Goal: Information Seeking & Learning: Find contact information

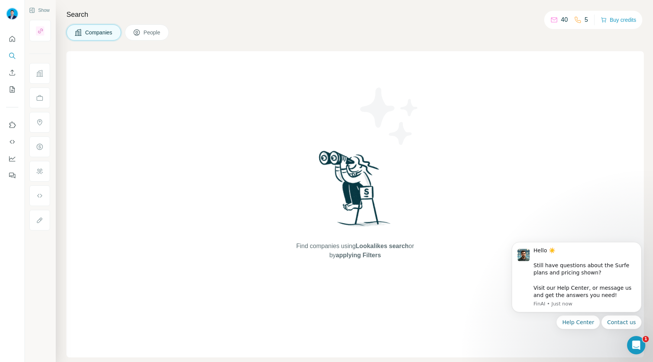
click at [553, 22] on icon at bounding box center [554, 20] width 8 height 8
click at [552, 21] on icon at bounding box center [554, 20] width 8 height 8
click at [10, 42] on icon "Quick start" at bounding box center [12, 39] width 8 height 8
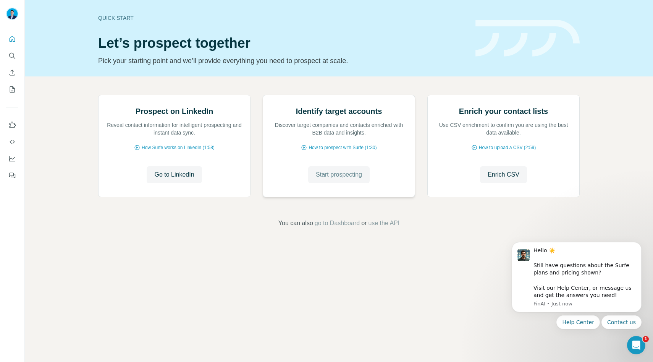
click at [334, 179] on span "Start prospecting" at bounding box center [339, 174] width 46 height 9
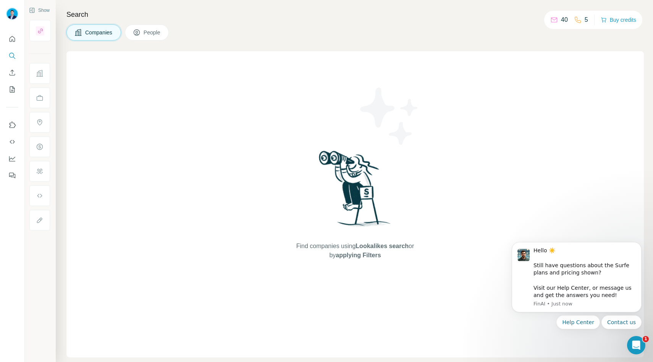
click at [152, 36] on span "People" at bounding box center [153, 33] width 18 height 8
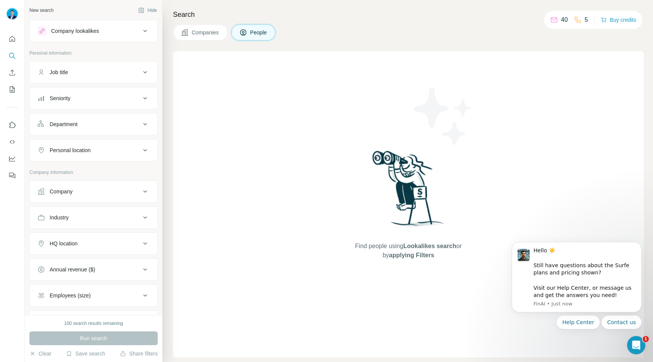
click at [83, 74] on div "Job title" at bounding box center [88, 72] width 103 height 8
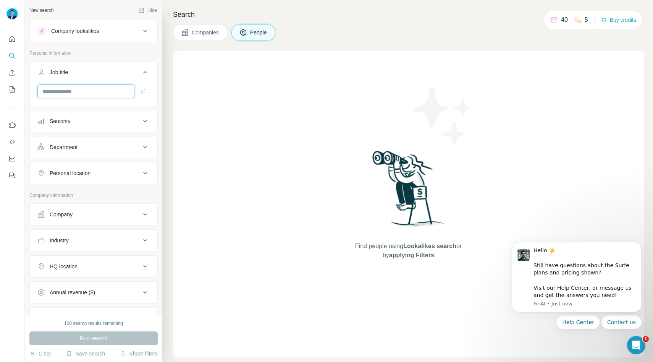
click at [95, 92] on input "text" at bounding box center [85, 91] width 97 height 14
type input "*"
type input "********"
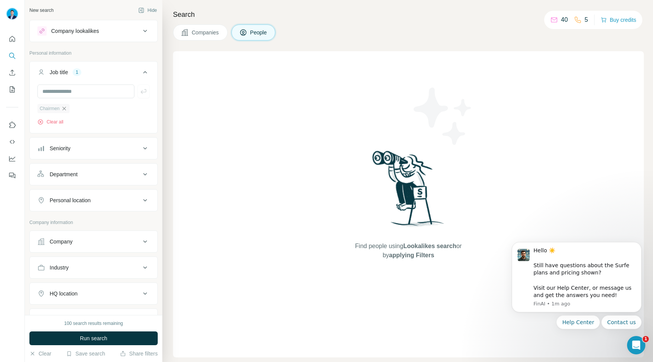
click at [64, 107] on icon "button" at bounding box center [64, 108] width 6 height 6
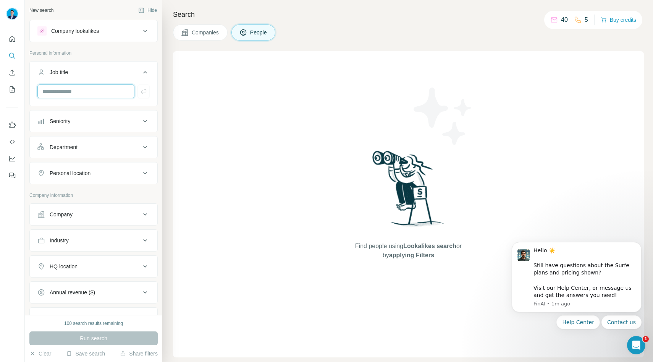
click at [60, 95] on input "text" at bounding box center [85, 91] width 97 height 14
type input "********"
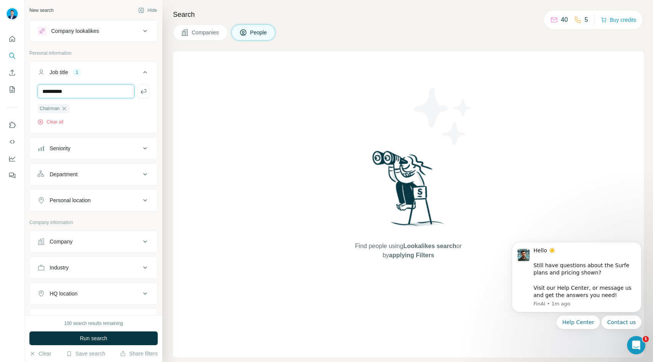
type input "**********"
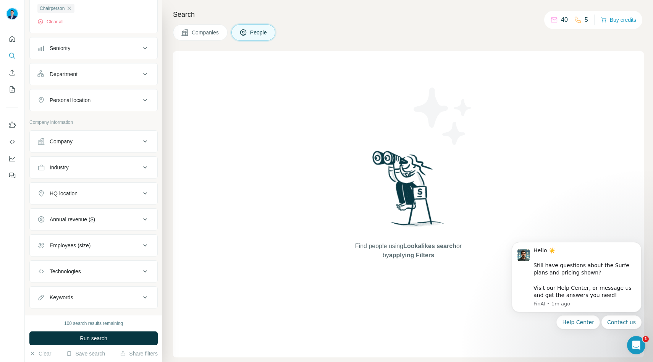
scroll to position [129, 0]
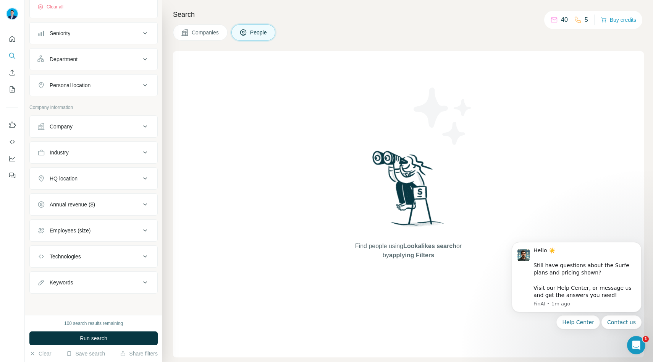
click at [86, 174] on button "HQ location" at bounding box center [94, 178] width 128 height 18
click at [84, 198] on input "text" at bounding box center [93, 197] width 112 height 14
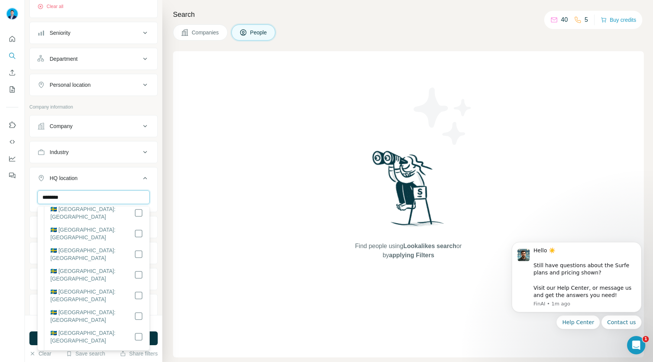
scroll to position [89, 0]
type input "******"
click at [158, 186] on div "New search Hide Company lookalikes Personal information Job title 3 Chairman Ch…" at bounding box center [93, 157] width 137 height 315
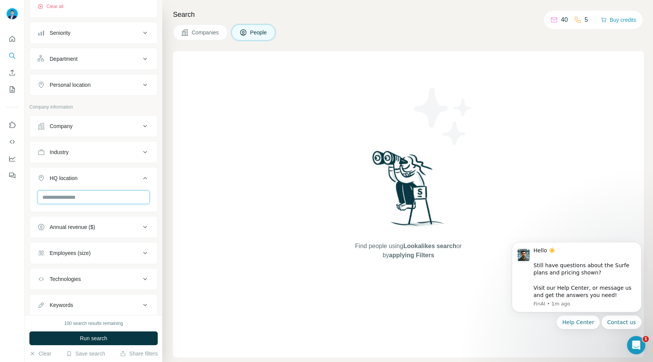
click at [78, 197] on input "text" at bounding box center [93, 197] width 112 height 14
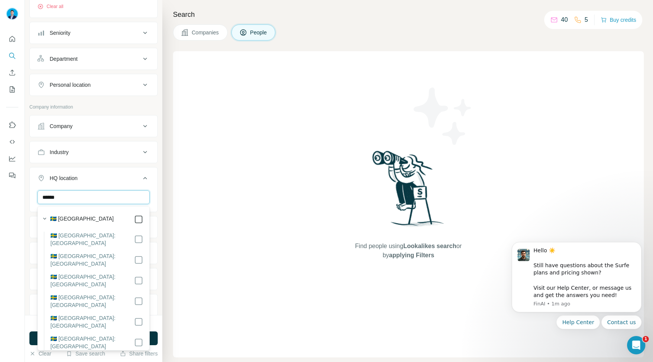
type input "******"
click at [142, 219] on icon at bounding box center [138, 219] width 9 height 9
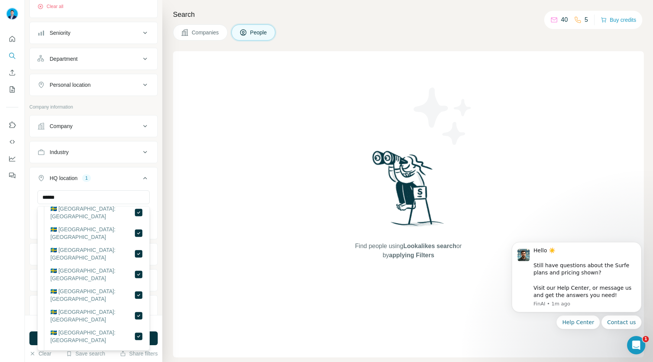
click at [156, 206] on div "****** [GEOGRAPHIC_DATA] Clear all" at bounding box center [94, 213] width 128 height 47
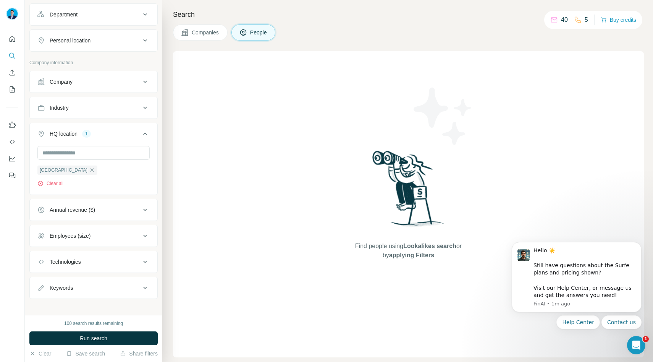
scroll to position [179, 0]
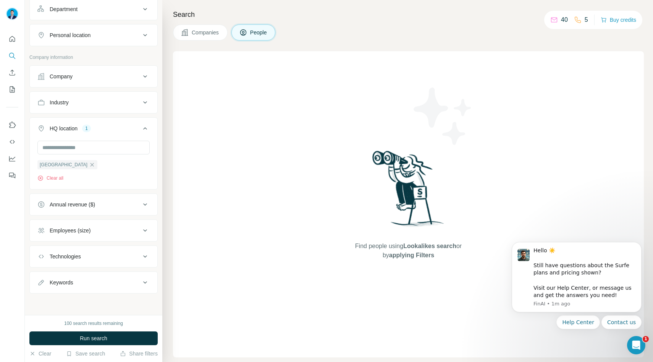
click at [114, 230] on div "Employees (size)" at bounding box center [88, 230] width 103 height 8
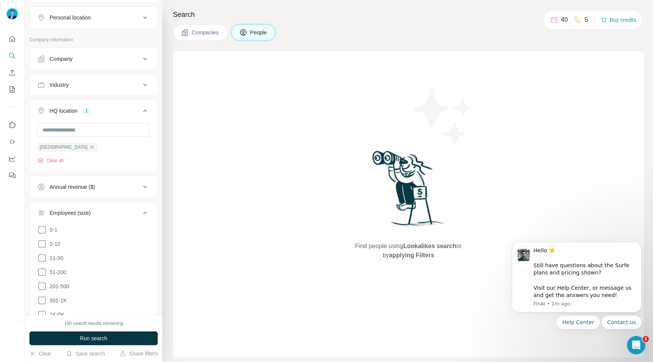
click at [110, 222] on button "Employees (size)" at bounding box center [94, 214] width 128 height 21
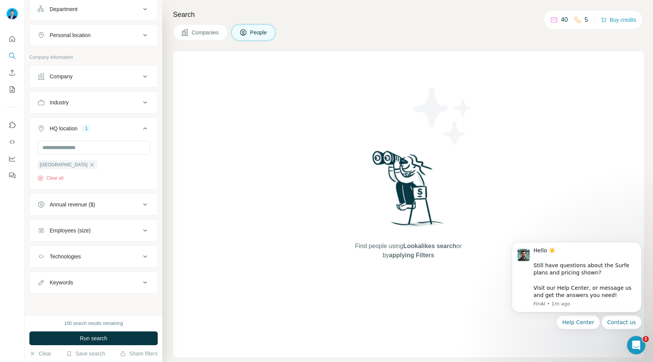
click at [102, 232] on div "Employees (size)" at bounding box center [88, 230] width 103 height 8
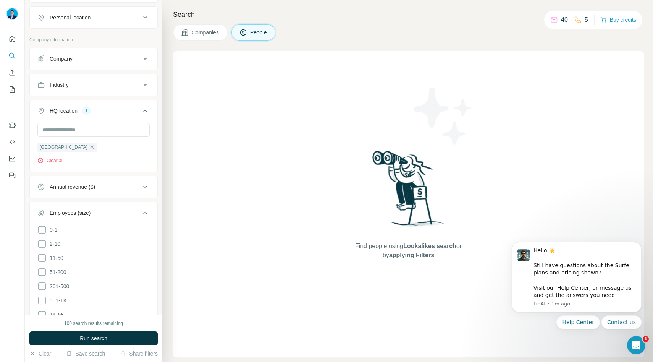
click at [102, 232] on li "0-1" at bounding box center [93, 230] width 112 height 10
click at [102, 214] on div "Employees (size)" at bounding box center [88, 213] width 103 height 8
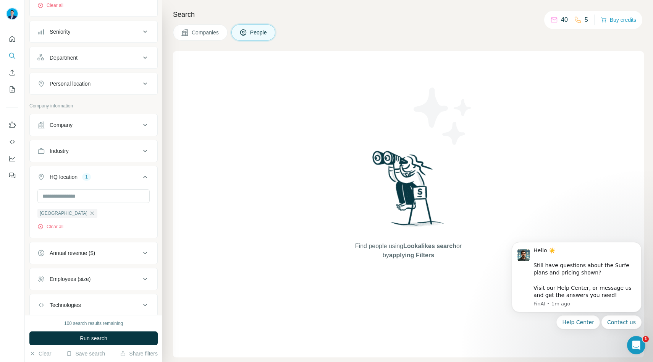
scroll to position [124, 0]
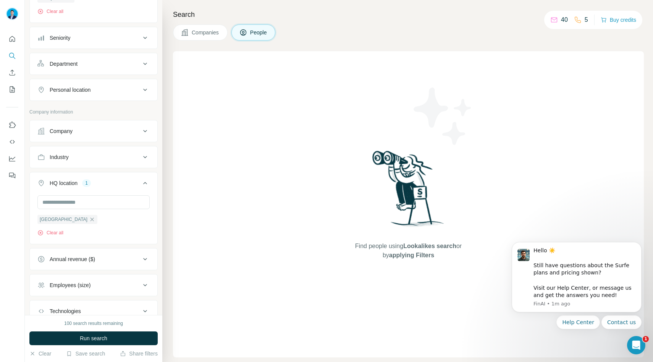
click at [91, 129] on div "Company" at bounding box center [88, 131] width 103 height 8
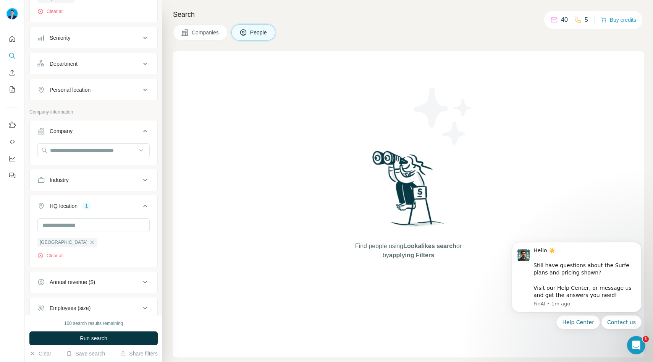
click at [91, 130] on div "Company" at bounding box center [88, 131] width 103 height 8
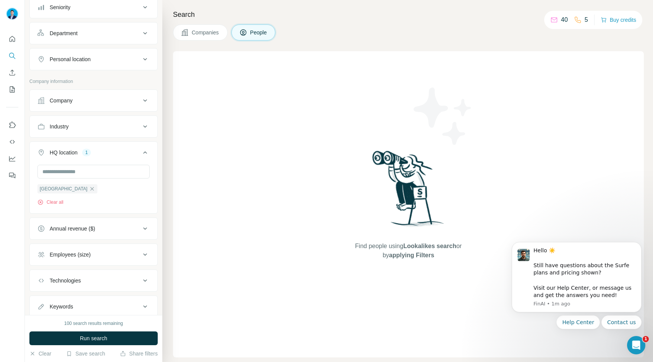
scroll to position [179, 0]
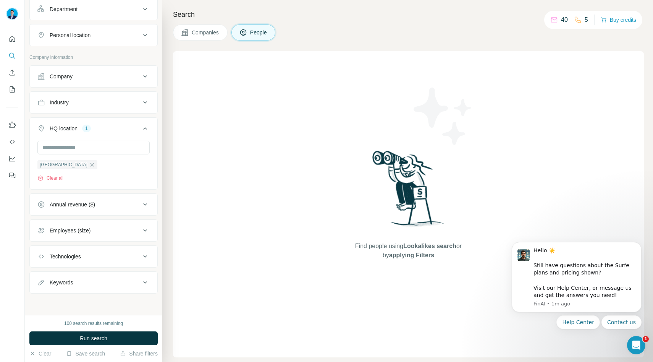
click at [99, 228] on div "Employees (size)" at bounding box center [88, 230] width 103 height 8
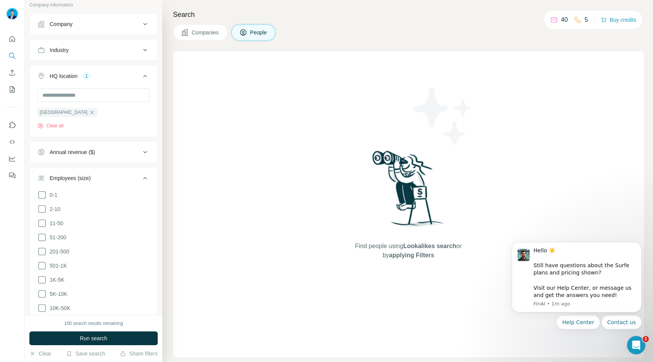
scroll to position [266, 0]
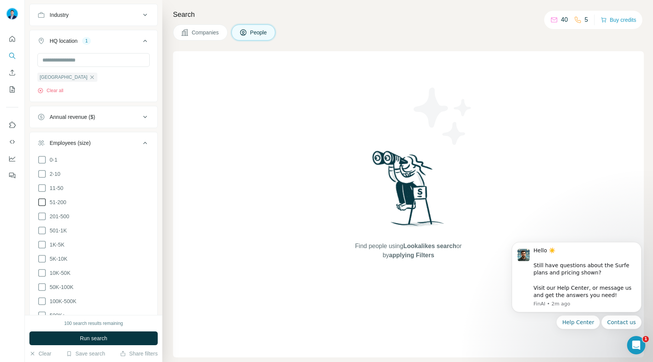
click at [43, 204] on icon at bounding box center [41, 201] width 9 height 9
click at [41, 216] on icon at bounding box center [41, 216] width 9 height 9
click at [41, 231] on icon at bounding box center [41, 230] width 9 height 9
click at [41, 245] on icon at bounding box center [41, 244] width 9 height 9
click at [43, 260] on icon at bounding box center [41, 258] width 9 height 9
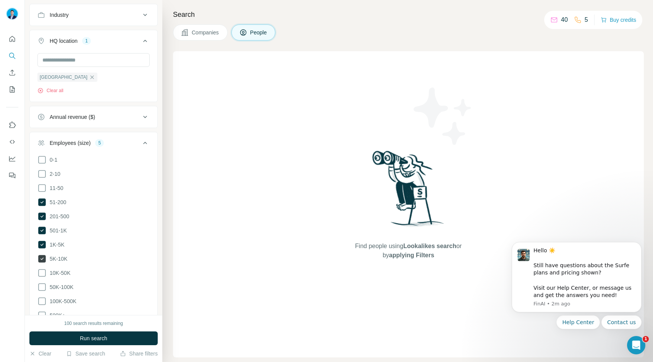
click at [42, 260] on icon at bounding box center [42, 259] width 8 height 8
click at [42, 258] on icon at bounding box center [41, 258] width 9 height 9
click at [43, 275] on icon at bounding box center [42, 273] width 8 height 8
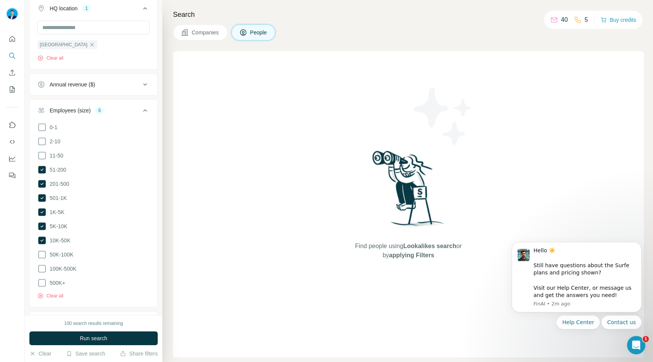
scroll to position [308, 0]
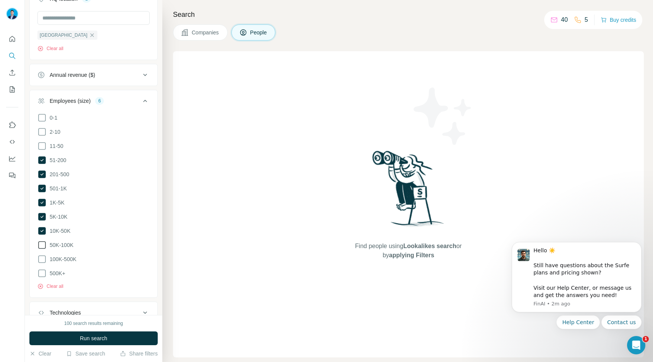
click at [42, 242] on icon at bounding box center [41, 244] width 9 height 9
click at [42, 251] on ul "0-1 2-10 11-50 [PHONE_NUMBER] 501-1K 1K-5K 5K-10K 10K-50K 50K-100K 100K-500K 50…" at bounding box center [93, 195] width 112 height 165
click at [43, 259] on icon at bounding box center [41, 258] width 9 height 9
click at [43, 268] on icon at bounding box center [41, 272] width 9 height 9
click at [144, 102] on icon at bounding box center [145, 101] width 4 height 2
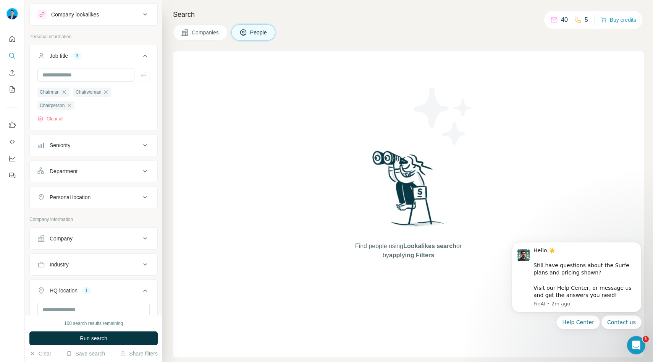
scroll to position [10, 0]
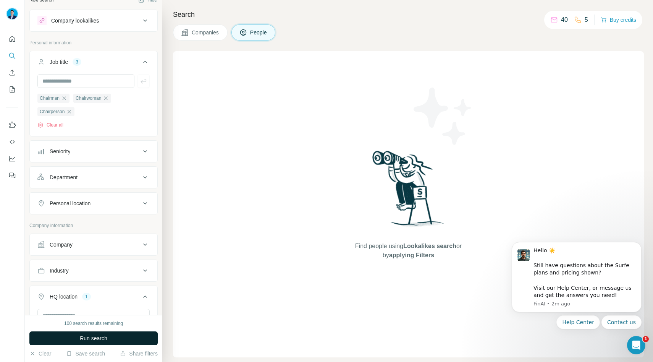
click at [101, 339] on span "Run search" at bounding box center [93, 338] width 27 height 8
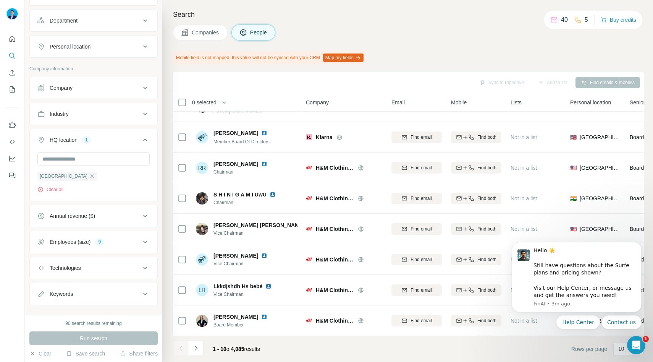
scroll to position [179, 0]
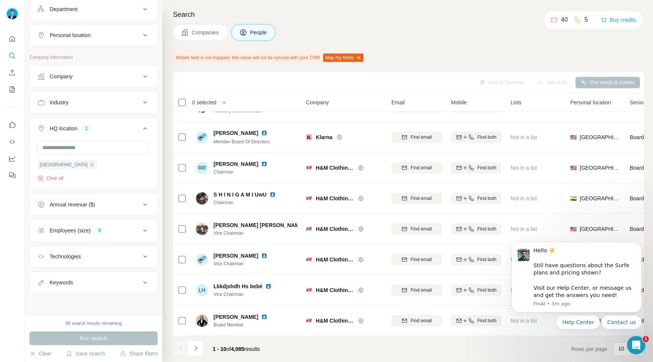
click at [113, 233] on div "Employees (size) 9" at bounding box center [88, 230] width 103 height 8
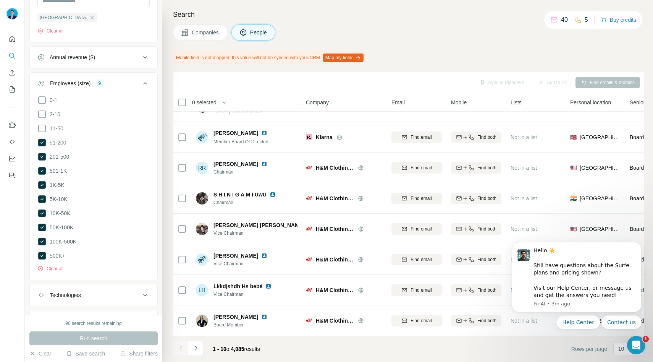
scroll to position [358, 0]
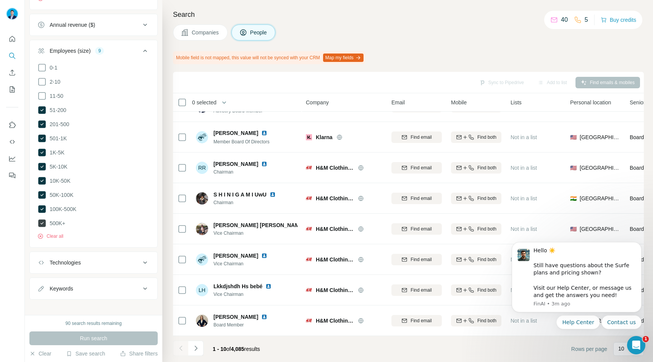
click at [44, 220] on icon at bounding box center [42, 223] width 8 height 8
click at [44, 207] on icon at bounding box center [42, 209] width 8 height 8
click at [43, 192] on icon at bounding box center [42, 195] width 8 height 8
click at [44, 181] on icon at bounding box center [42, 181] width 8 height 8
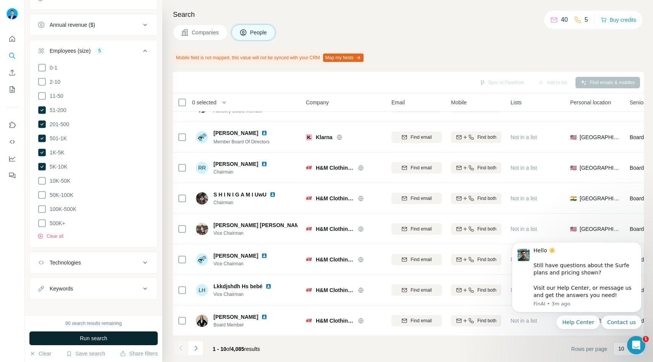
click at [100, 340] on span "Run search" at bounding box center [93, 338] width 27 height 8
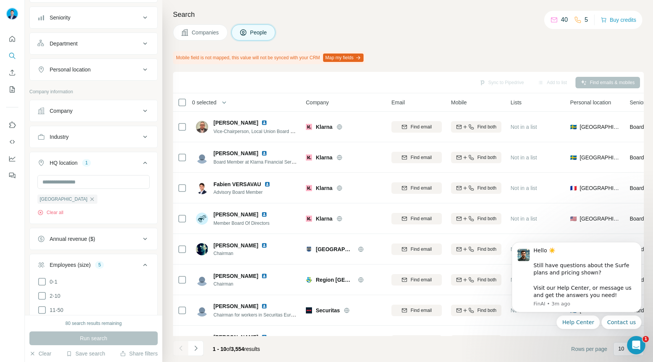
scroll to position [142, 0]
click at [86, 75] on button "Personal location" at bounding box center [94, 71] width 128 height 18
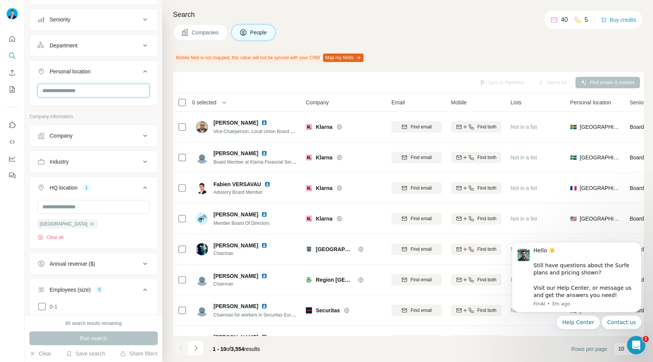
click at [83, 89] on input "text" at bounding box center [93, 91] width 112 height 14
type input "*****"
click at [95, 110] on div "🇸🇪 [GEOGRAPHIC_DATA]" at bounding box center [93, 111] width 99 height 9
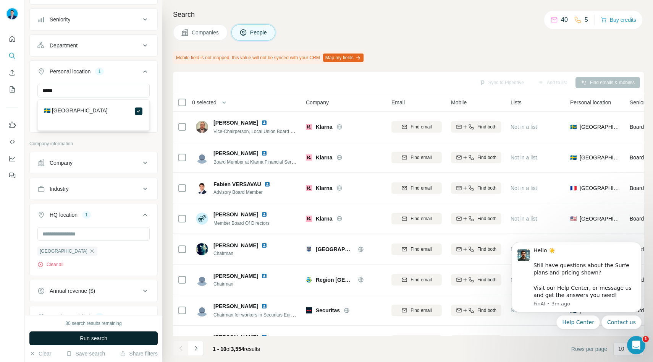
click at [108, 336] on button "Run search" at bounding box center [93, 338] width 128 height 14
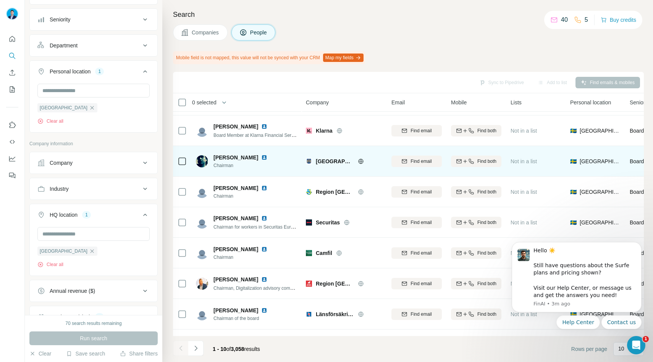
scroll to position [81, 0]
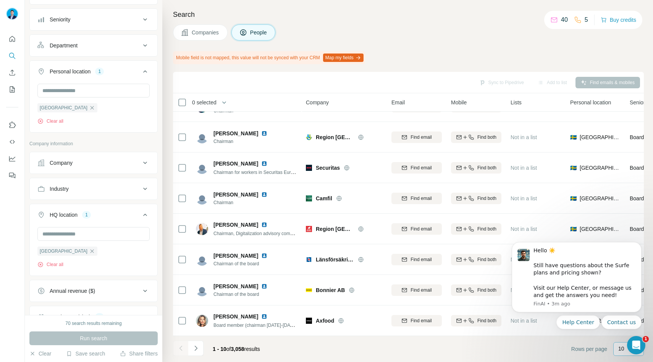
click at [620, 350] on p "10" at bounding box center [621, 348] width 6 height 8
click at [636, 244] on button "Dismiss notification" at bounding box center [639, 244] width 10 height 10
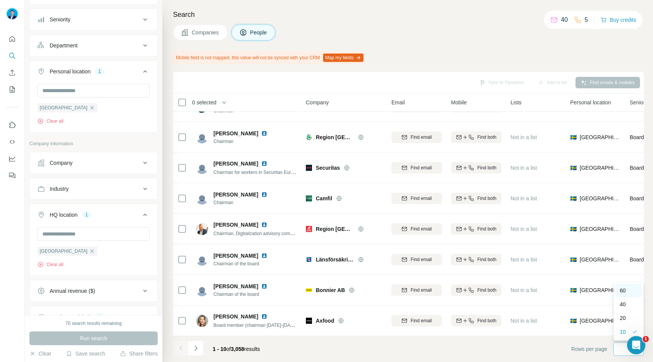
click at [629, 286] on div "60" at bounding box center [629, 290] width 18 height 8
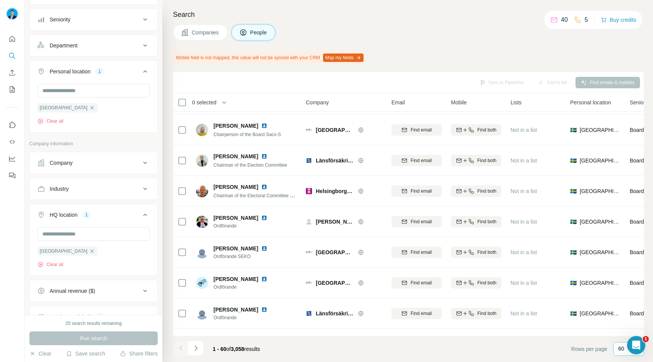
scroll to position [394, 0]
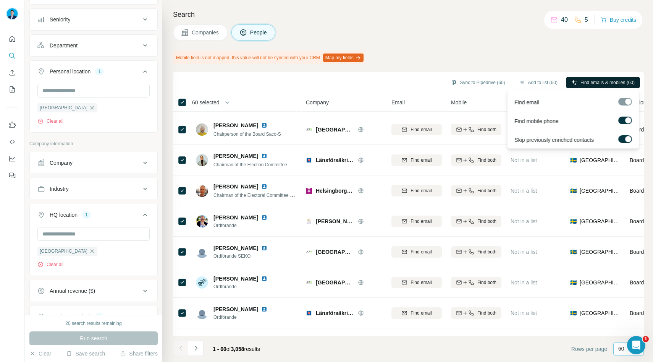
click at [603, 85] on span "Find emails & mobiles (60)" at bounding box center [607, 82] width 54 height 7
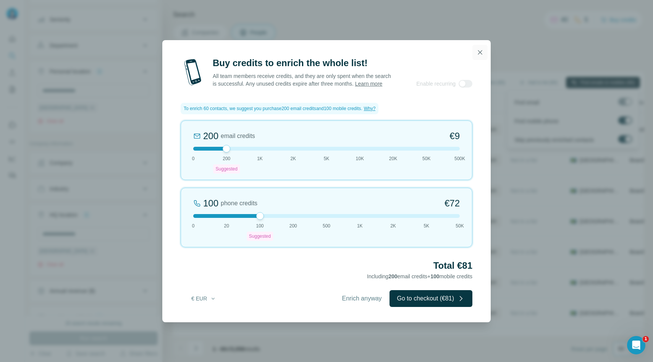
click at [477, 49] on icon "button" at bounding box center [480, 53] width 8 height 8
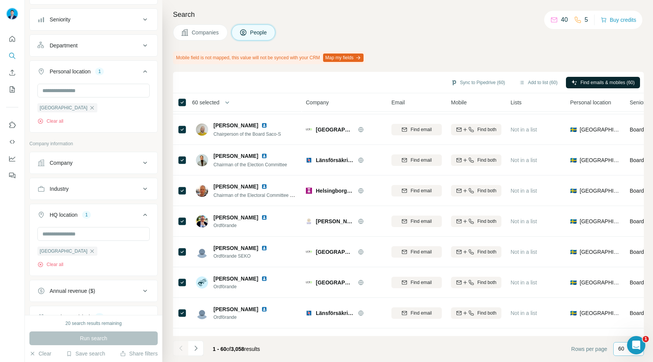
click at [524, 66] on div "Search Companies People Mobile field is not mapped, this value will not be sync…" at bounding box center [407, 181] width 491 height 362
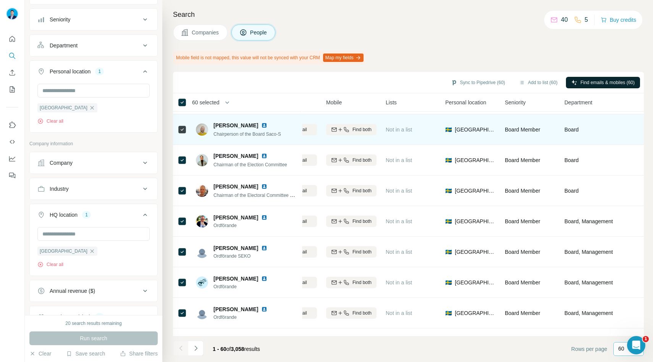
scroll to position [394, 186]
